Goal: Check status: Check status

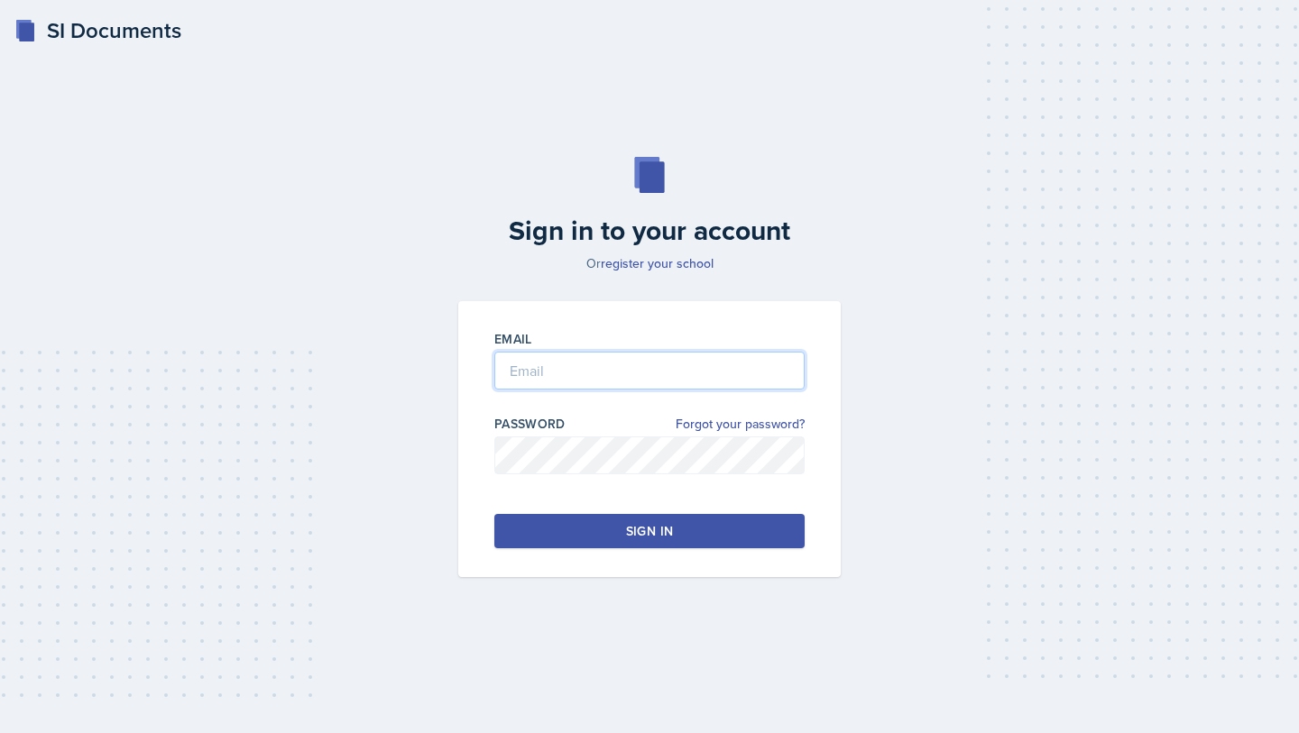
type input "[EMAIL_ADDRESS][DOMAIN_NAME]"
click at [622, 535] on button "Sign in" at bounding box center [649, 531] width 310 height 34
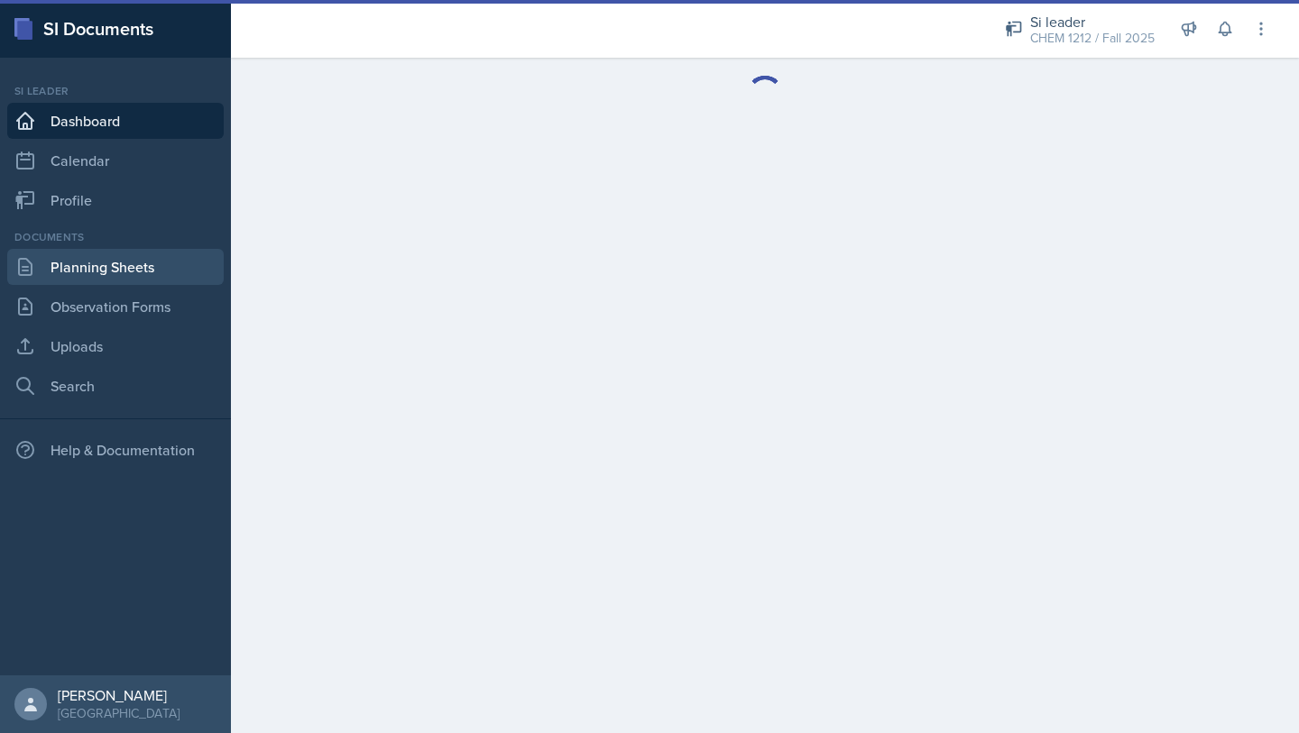
click at [151, 270] on link "Planning Sheets" at bounding box center [115, 267] width 216 height 36
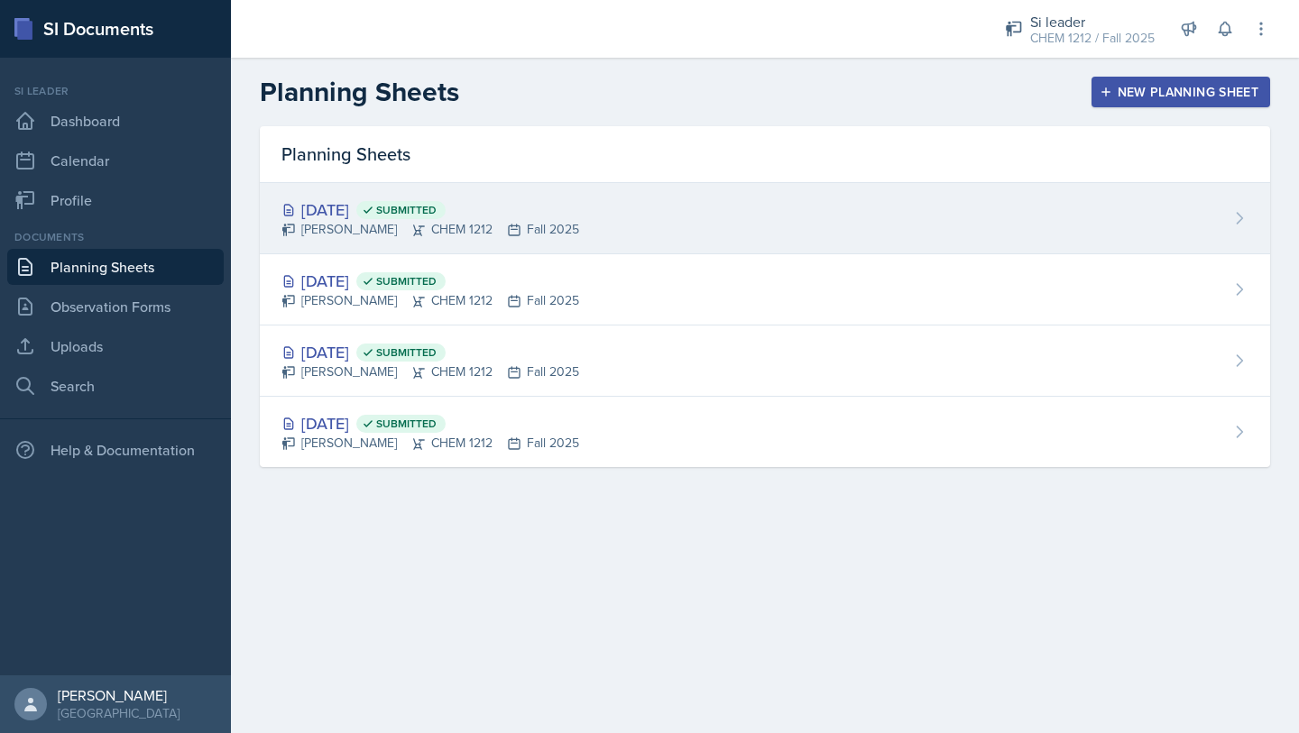
click at [650, 238] on div "[DATE] Submitted [PERSON_NAME] CHEM 1212 Fall 2025" at bounding box center [765, 218] width 1010 height 71
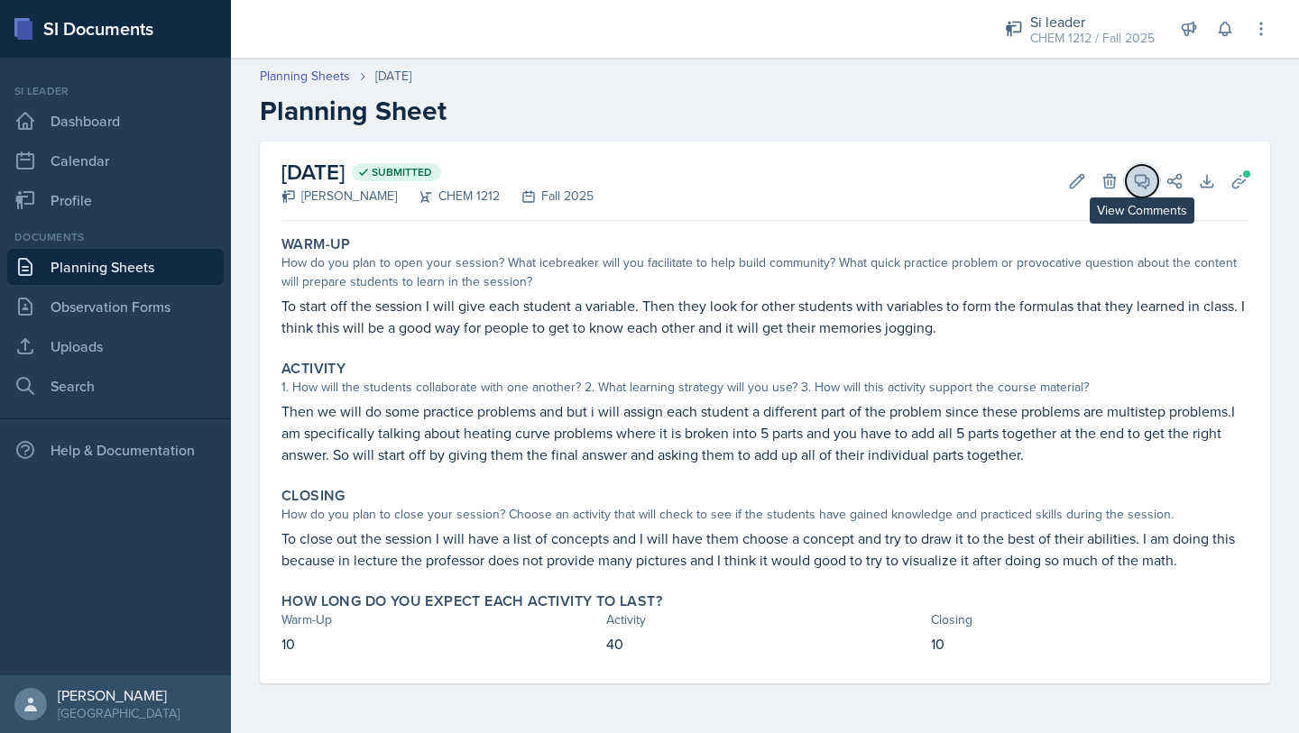
click at [1138, 169] on button "View Comments" at bounding box center [1142, 181] width 32 height 32
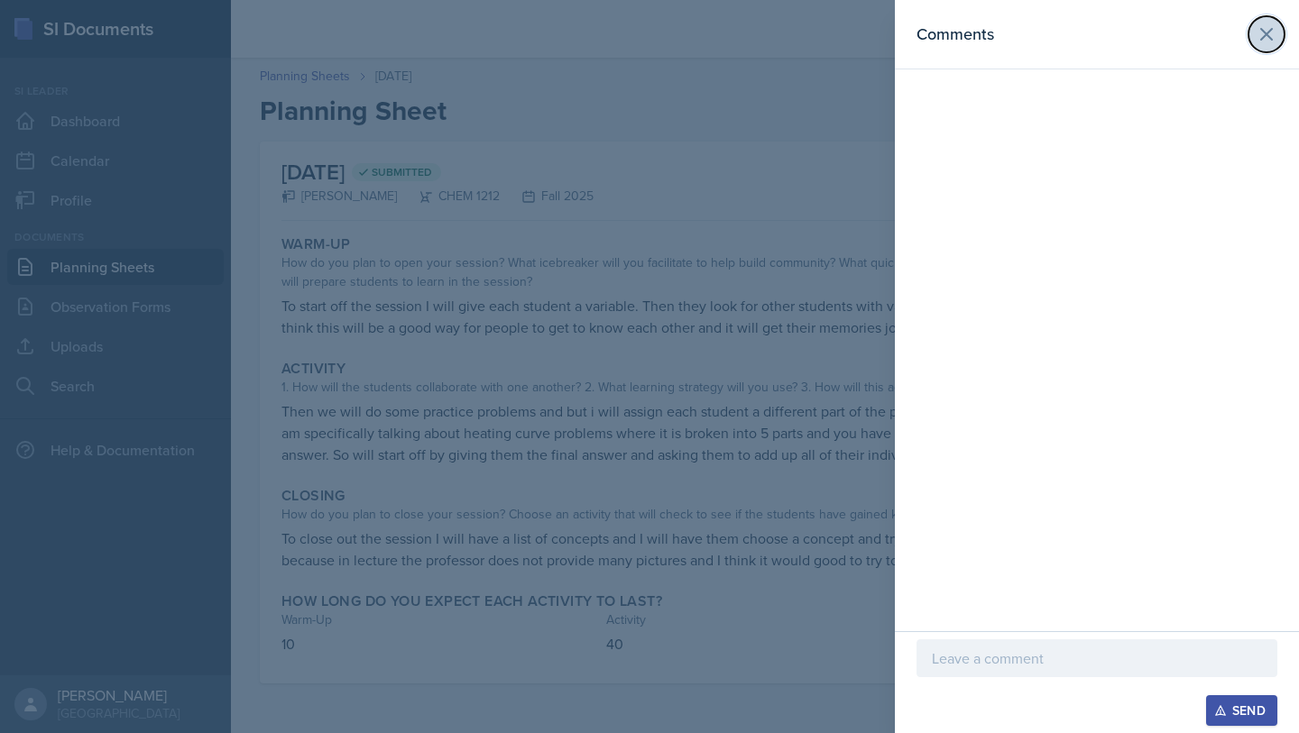
click at [1256, 34] on icon at bounding box center [1267, 34] width 22 height 22
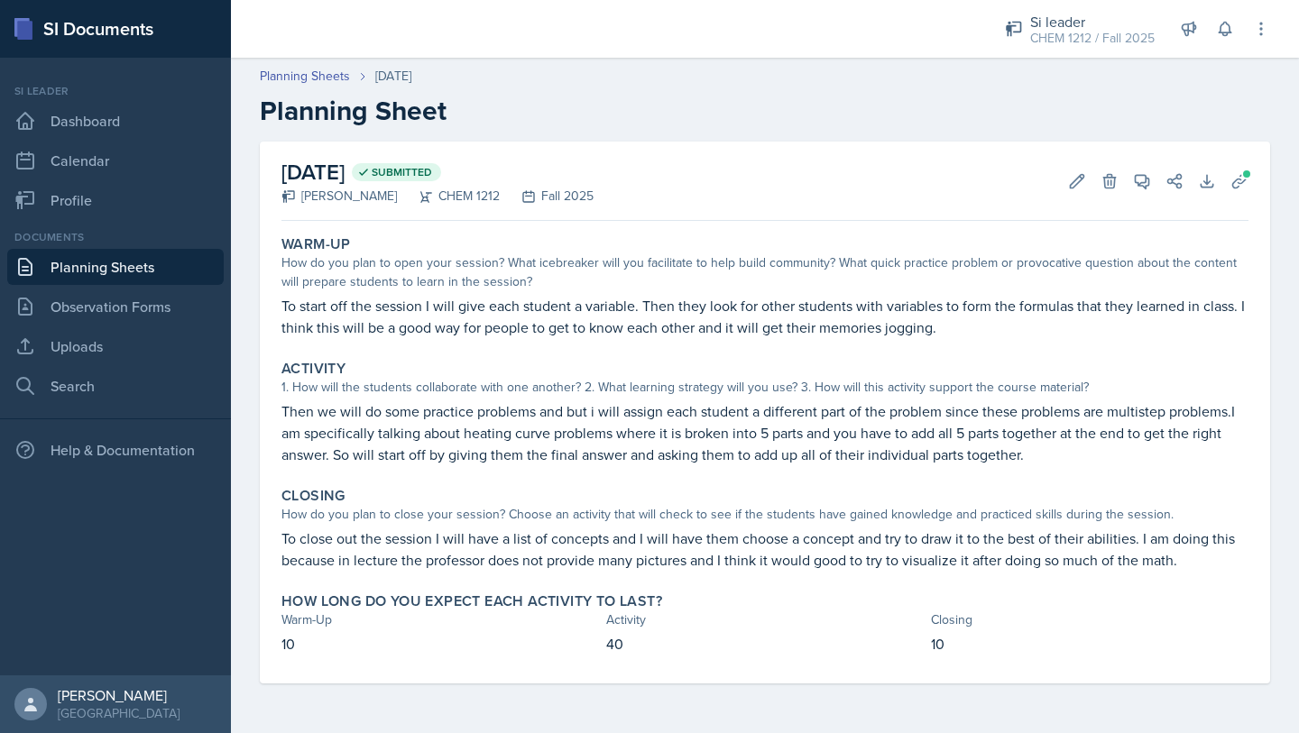
click at [168, 254] on link "Planning Sheets" at bounding box center [115, 267] width 216 height 36
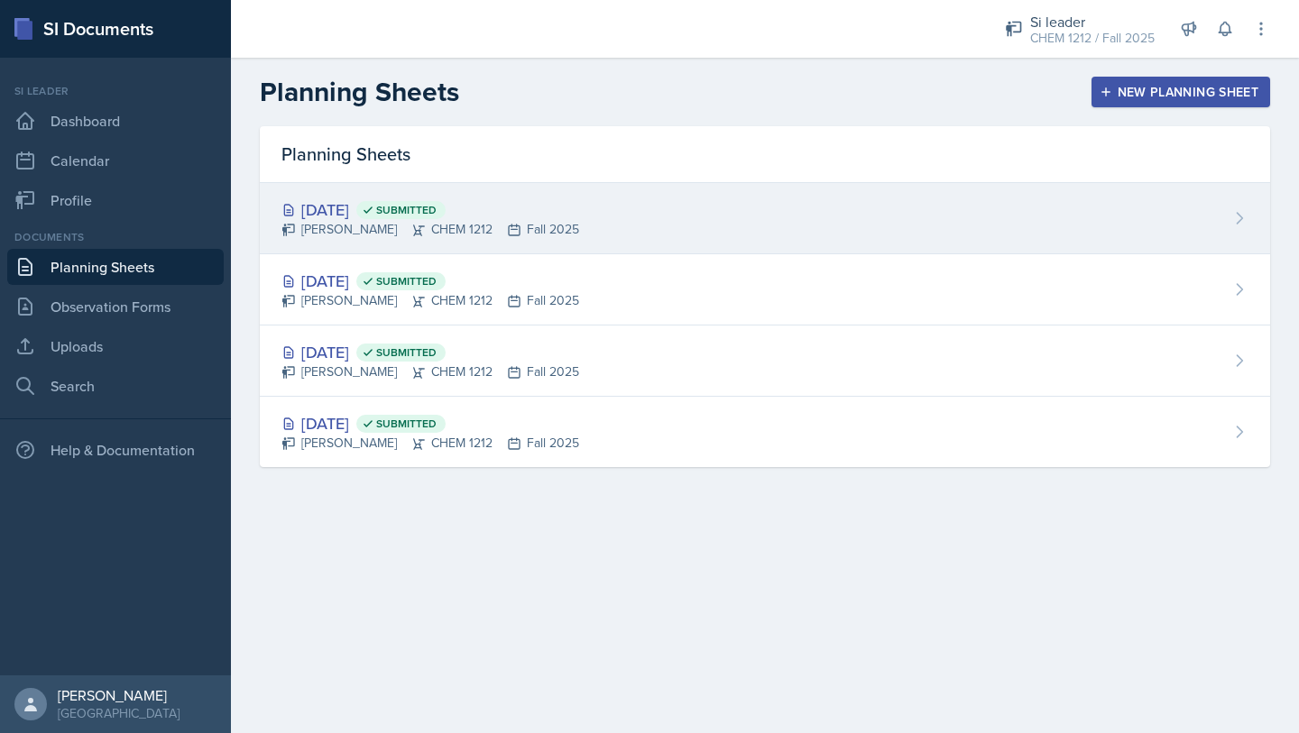
click at [423, 247] on div "[DATE] Submitted [PERSON_NAME] CHEM 1212 Fall 2025" at bounding box center [765, 218] width 1010 height 71
